Goal: Task Accomplishment & Management: Manage account settings

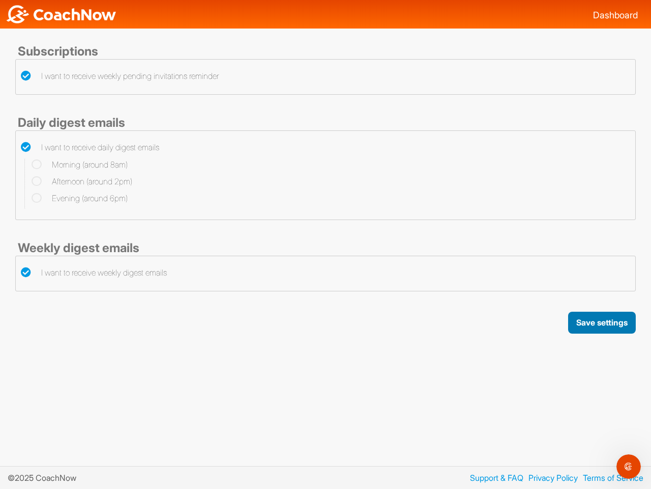
click at [602, 322] on button "Save settings" at bounding box center [602, 322] width 68 height 22
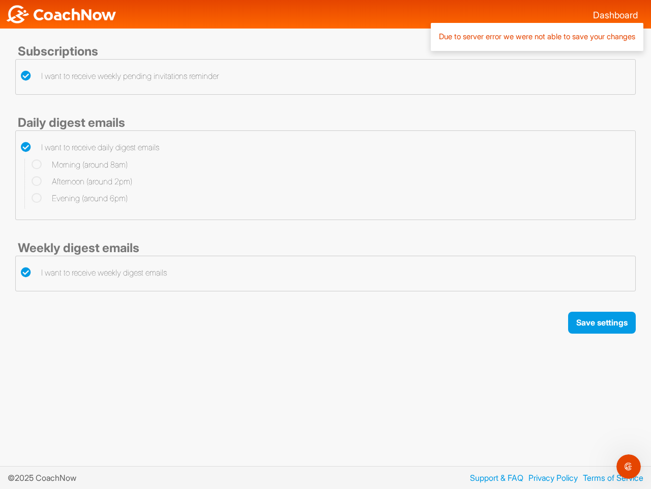
click at [629, 466] on icon "Open Intercom Messenger" at bounding box center [629, 466] width 17 height 17
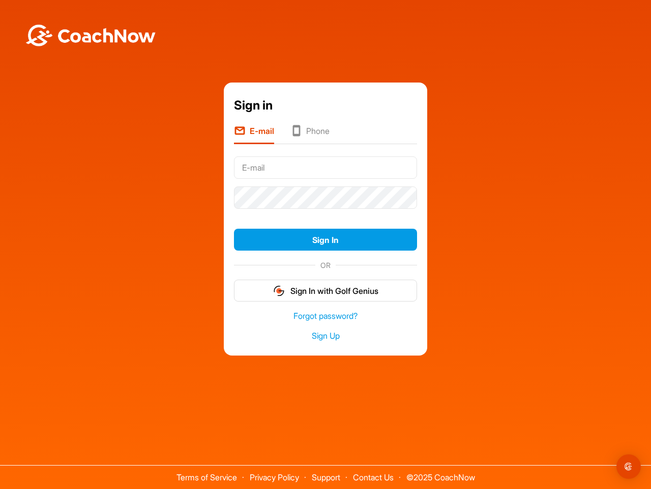
click at [326, 213] on form "Sign In OR Sign In with Golf Genius" at bounding box center [325, 227] width 183 height 149
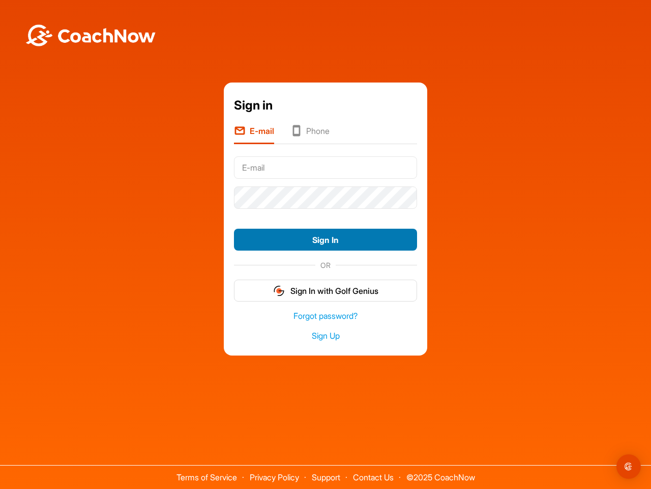
click at [326, 239] on button "Sign In" at bounding box center [325, 239] width 183 height 22
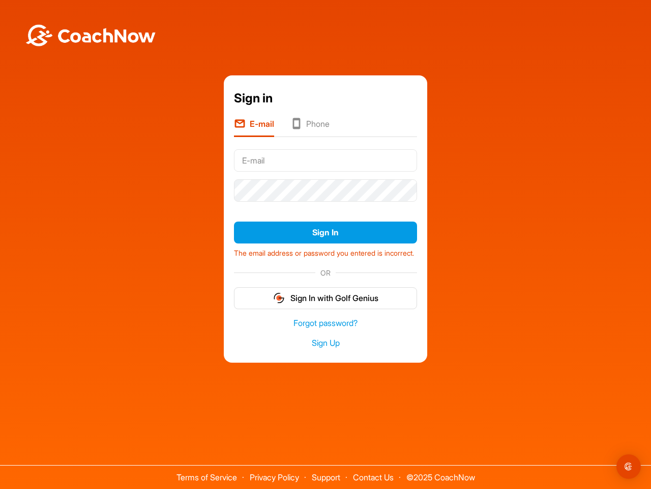
click at [326, 290] on form "Sign In The email address or password you entered is incorrect. OR Sign In with…" at bounding box center [325, 226] width 183 height 163
click at [629, 466] on img "Open Intercom Messenger" at bounding box center [629, 466] width 12 height 12
